Goal: Task Accomplishment & Management: Use online tool/utility

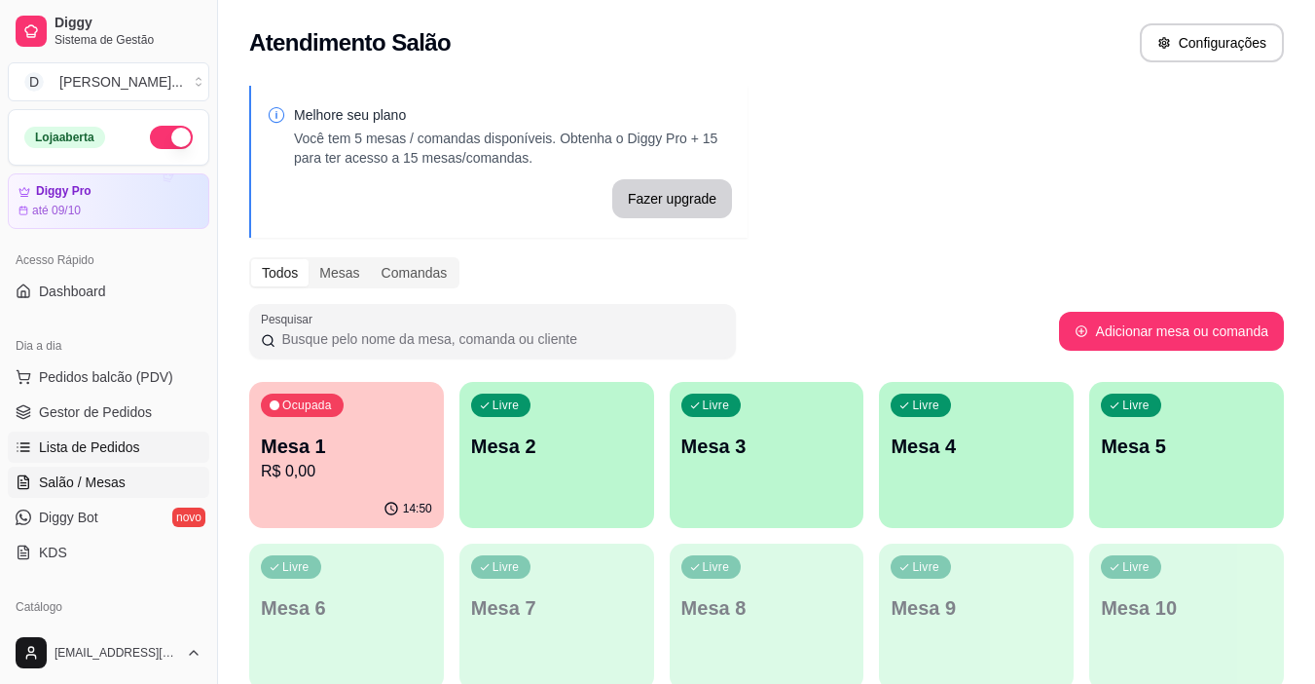
click at [49, 442] on span "Lista de Pedidos" at bounding box center [89, 446] width 101 height 19
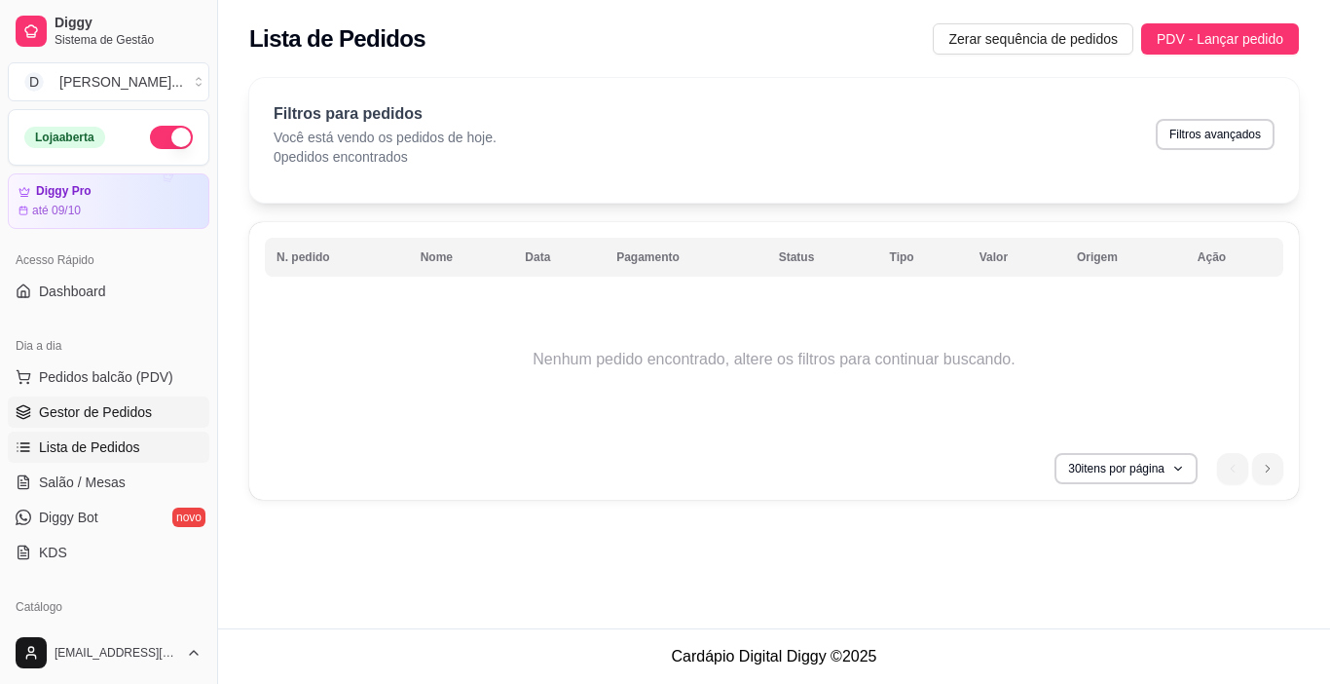
click at [63, 415] on span "Gestor de Pedidos" at bounding box center [95, 411] width 113 height 19
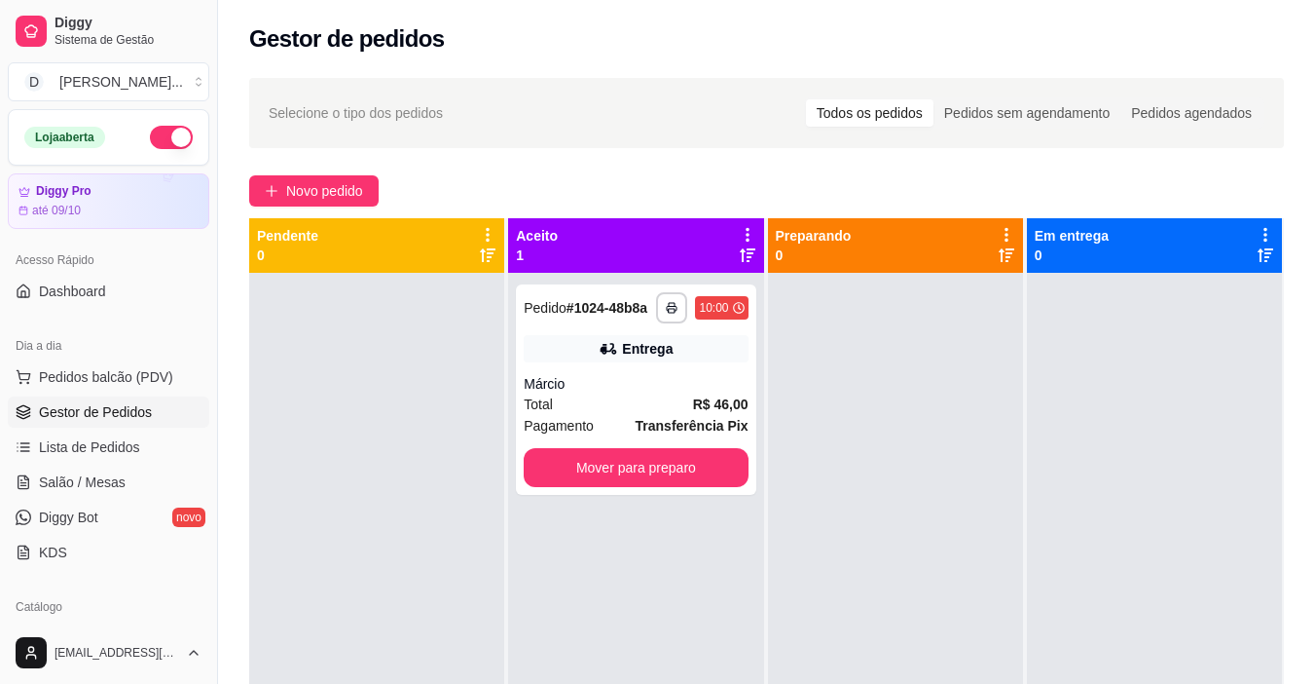
click at [743, 227] on icon at bounding box center [748, 235] width 18 height 18
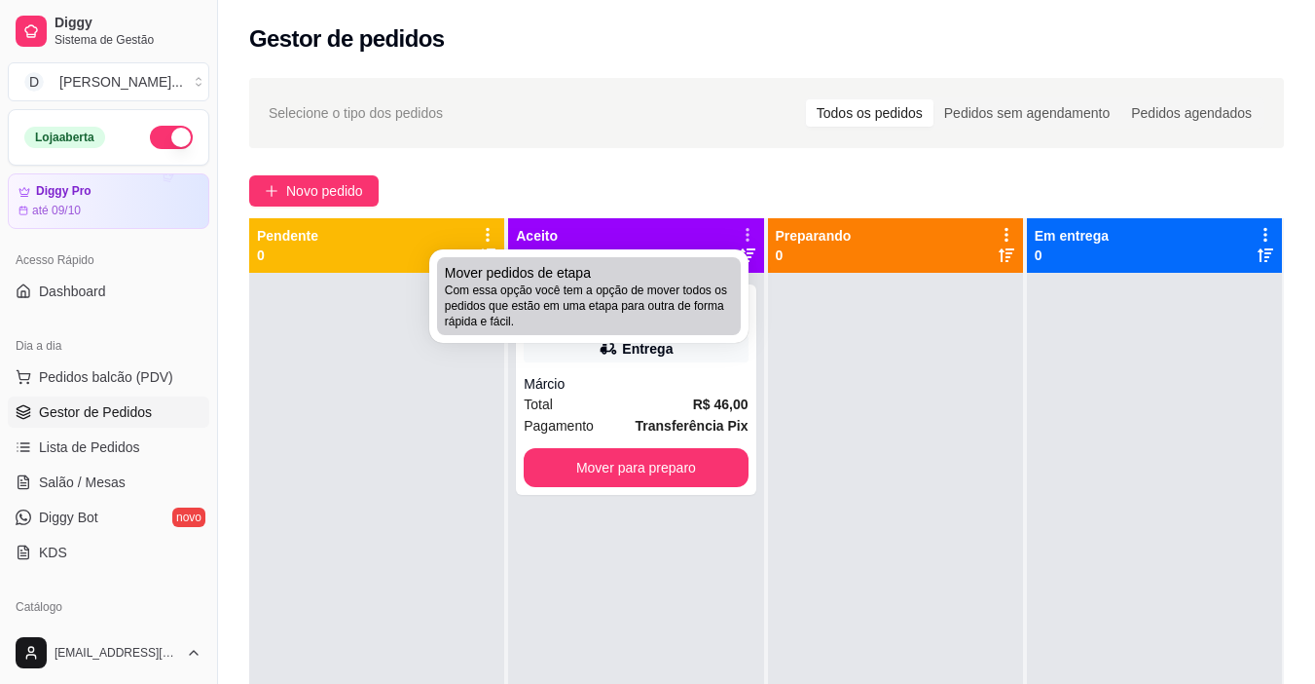
click at [651, 312] on span "Com essa opção você tem a opção de mover todos os pedidos que estão em uma etap…" at bounding box center [589, 305] width 288 height 47
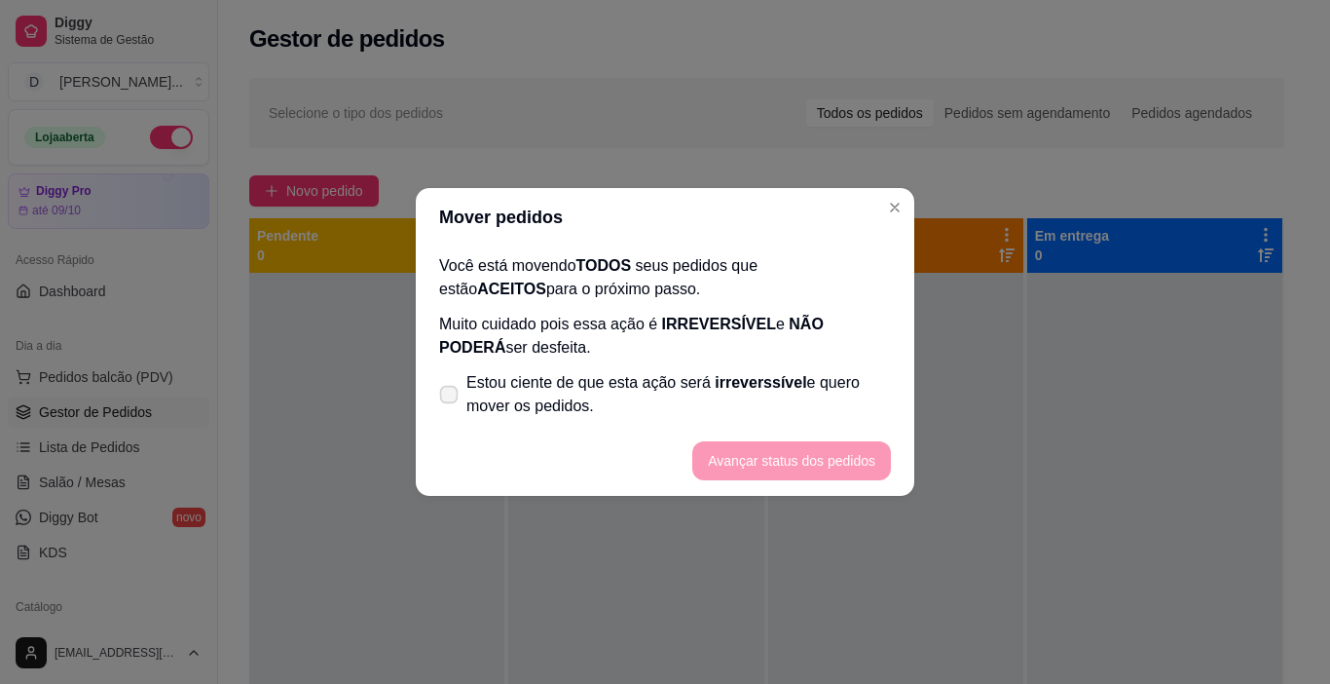
click at [474, 363] on label "Estou ciente de que esta ação será irreverssível e quero mover os pedidos." at bounding box center [664, 394] width 467 height 62
click at [451, 398] on input "Estou ciente de que esta ação será irreverssível e quero mover os pedidos." at bounding box center [444, 404] width 13 height 13
checkbox input "true"
click at [804, 473] on button "Avançar status dos pedidos" at bounding box center [791, 460] width 199 height 39
